Goal: Navigation & Orientation: Find specific page/section

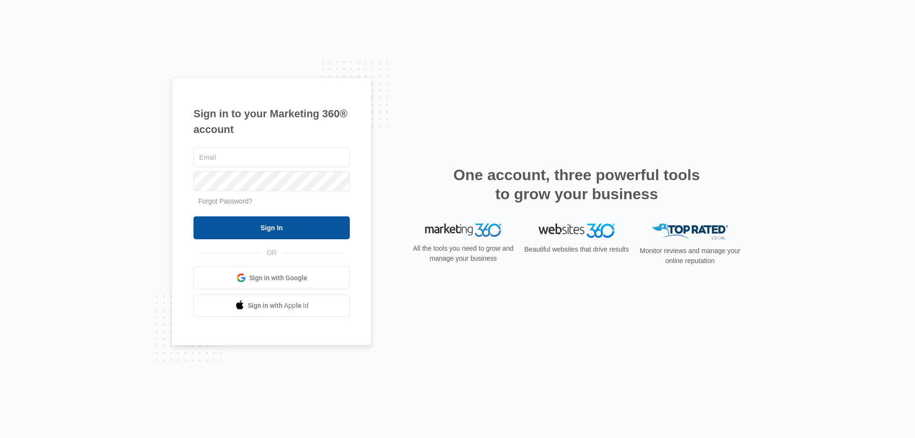
type input "[EMAIL_ADDRESS][DOMAIN_NAME]"
click at [257, 222] on input "Sign In" at bounding box center [271, 227] width 156 height 23
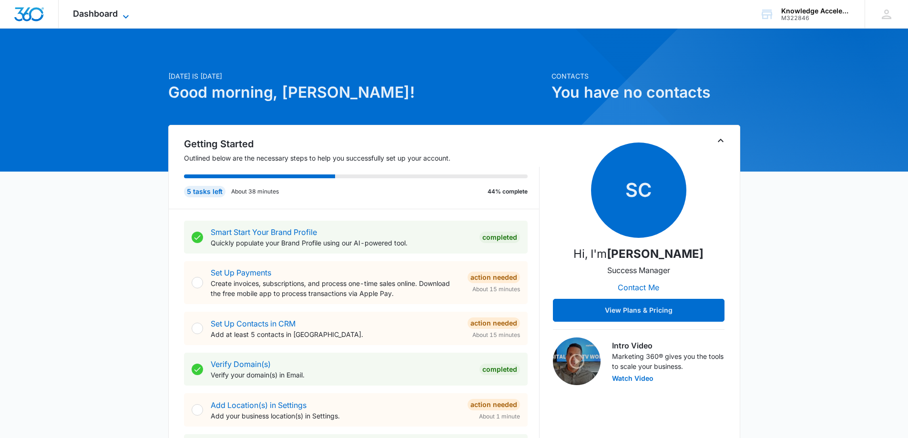
click at [111, 13] on span "Dashboard" at bounding box center [95, 14] width 45 height 10
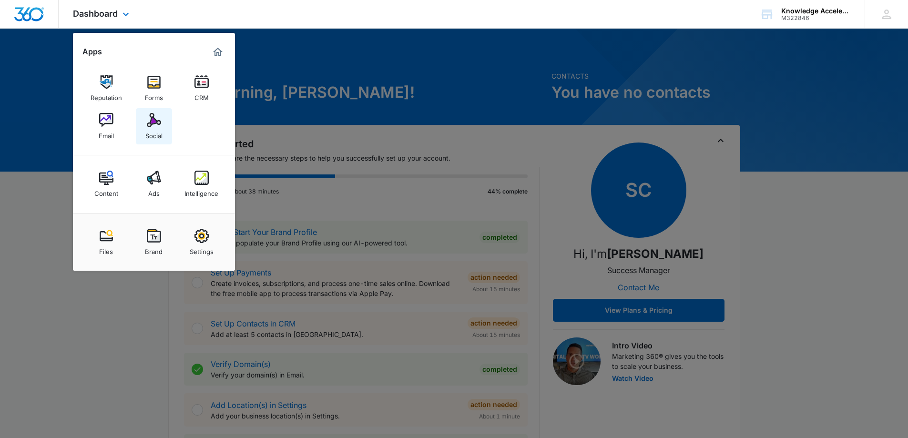
click at [155, 126] on img at bounding box center [154, 120] width 14 height 14
